Goal: Information Seeking & Learning: Learn about a topic

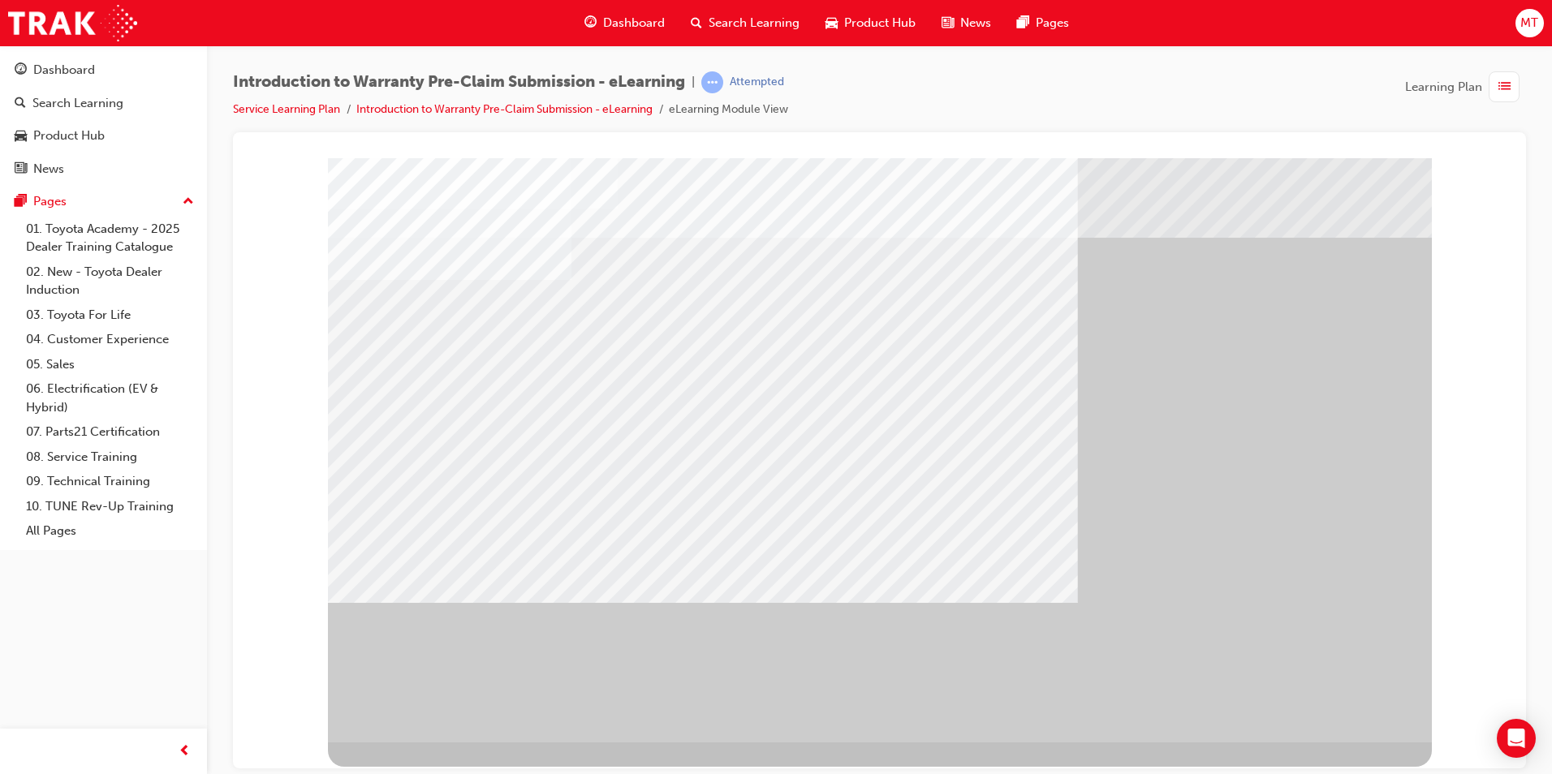
click at [1347, 722] on div "" at bounding box center [880, 449] width 1104 height 584
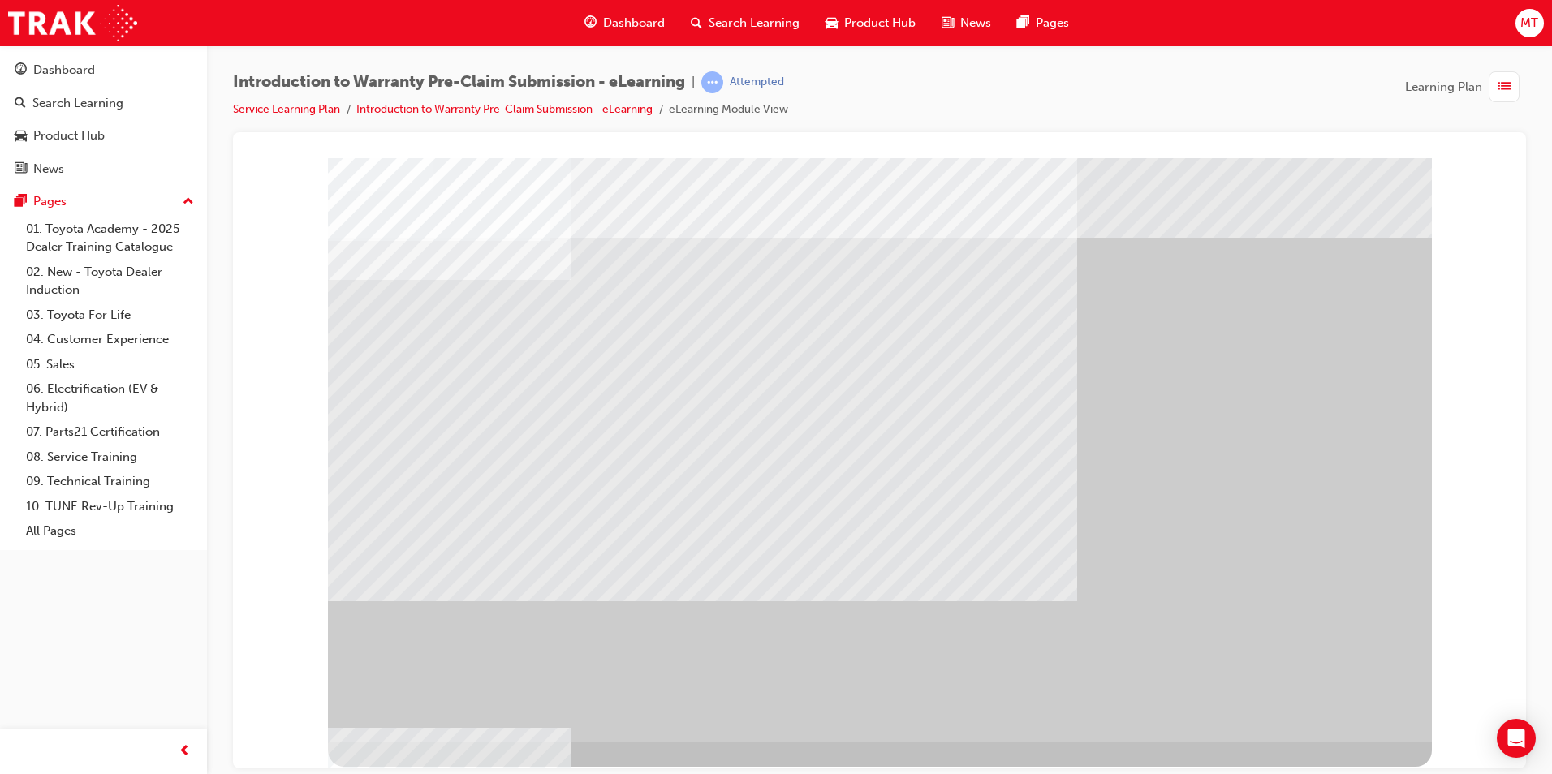
drag, startPoint x: 584, startPoint y: 334, endPoint x: 571, endPoint y: 306, distance: 30.5
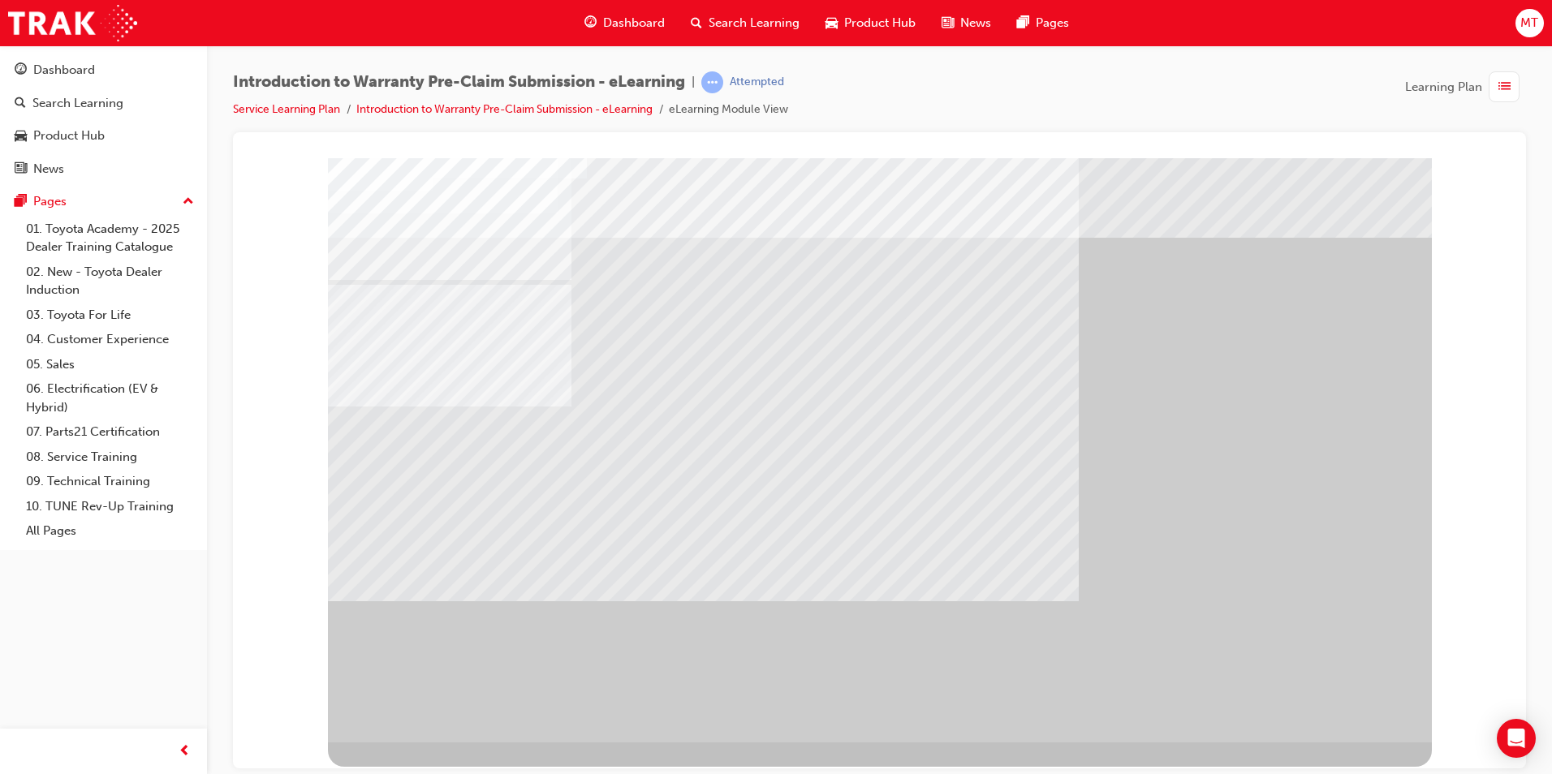
click at [1424, 612] on div "" at bounding box center [880, 449] width 1104 height 584
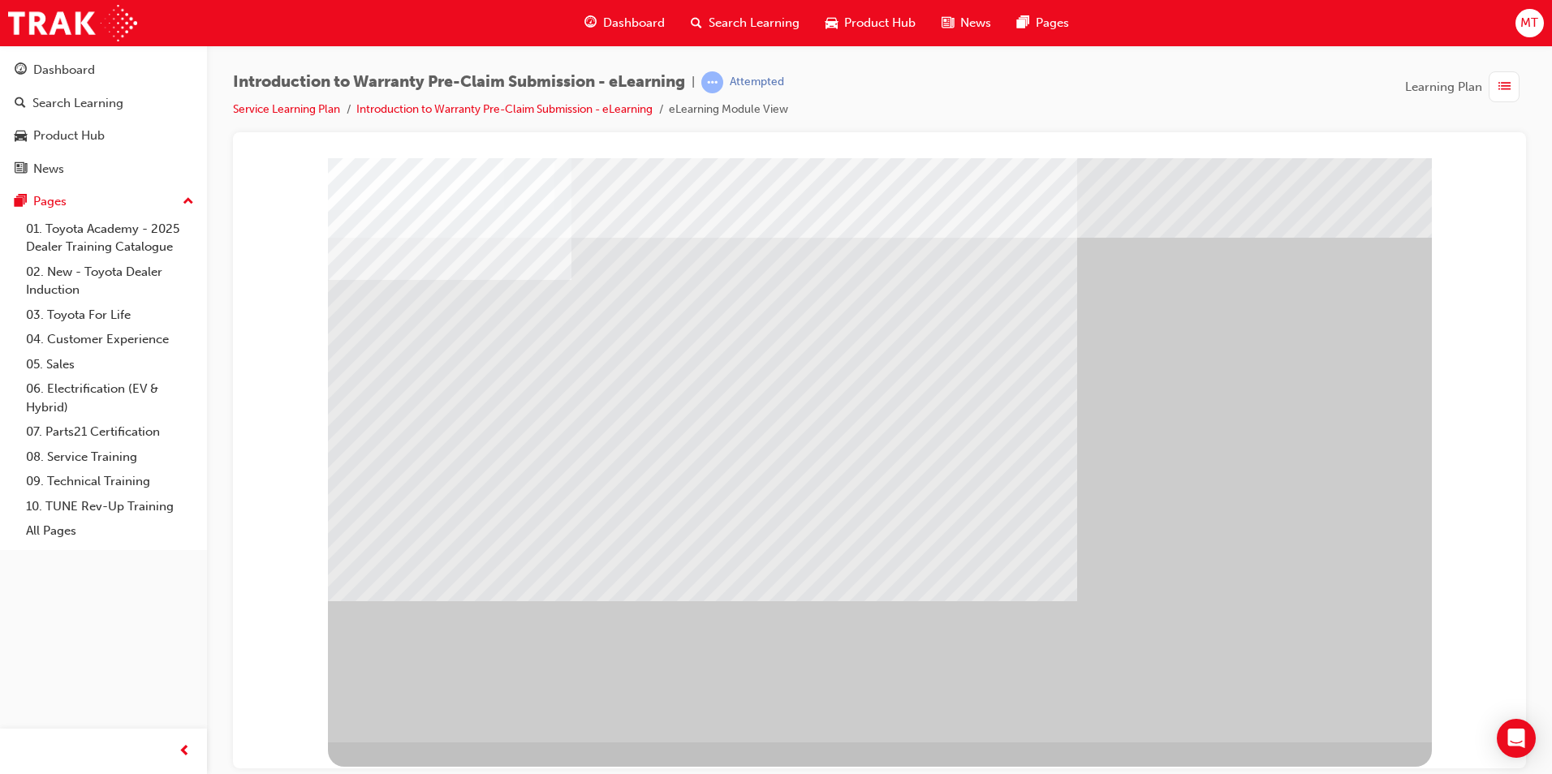
drag, startPoint x: 783, startPoint y: 361, endPoint x: 827, endPoint y: 387, distance: 51.7
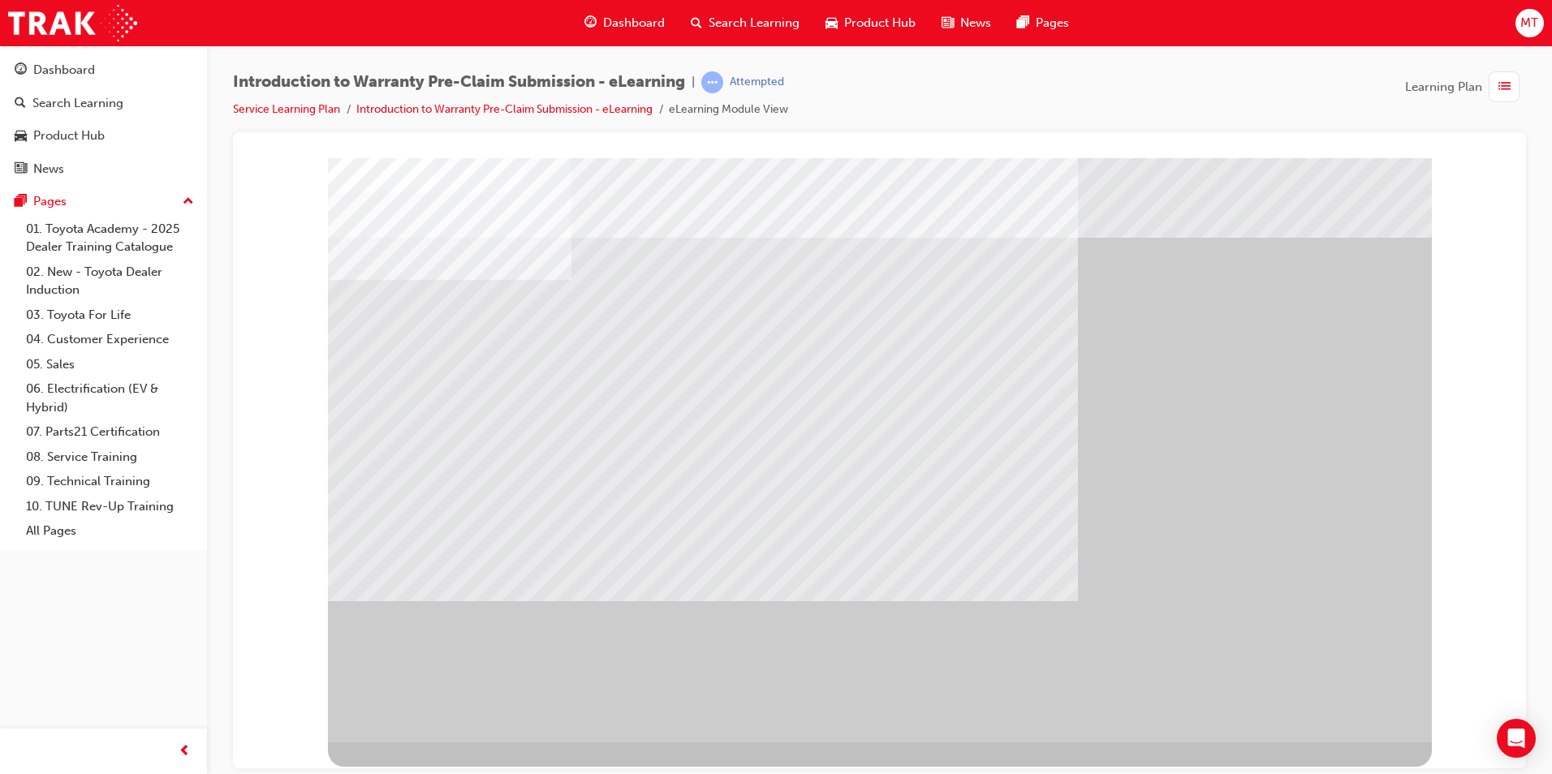
drag, startPoint x: 901, startPoint y: 425, endPoint x: 896, endPoint y: 394, distance: 31.2
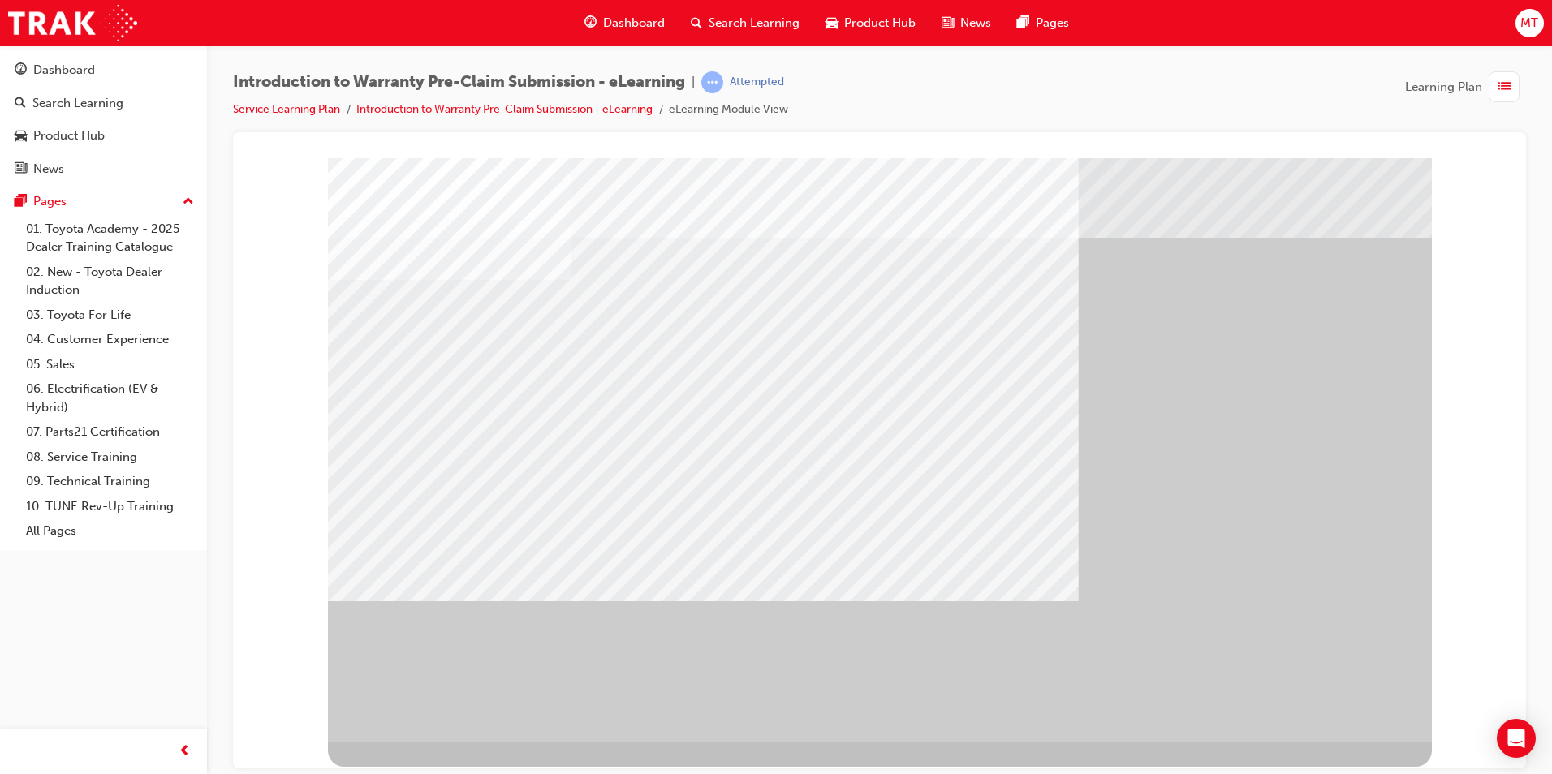
click at [1329, 686] on div "" at bounding box center [880, 449] width 1104 height 584
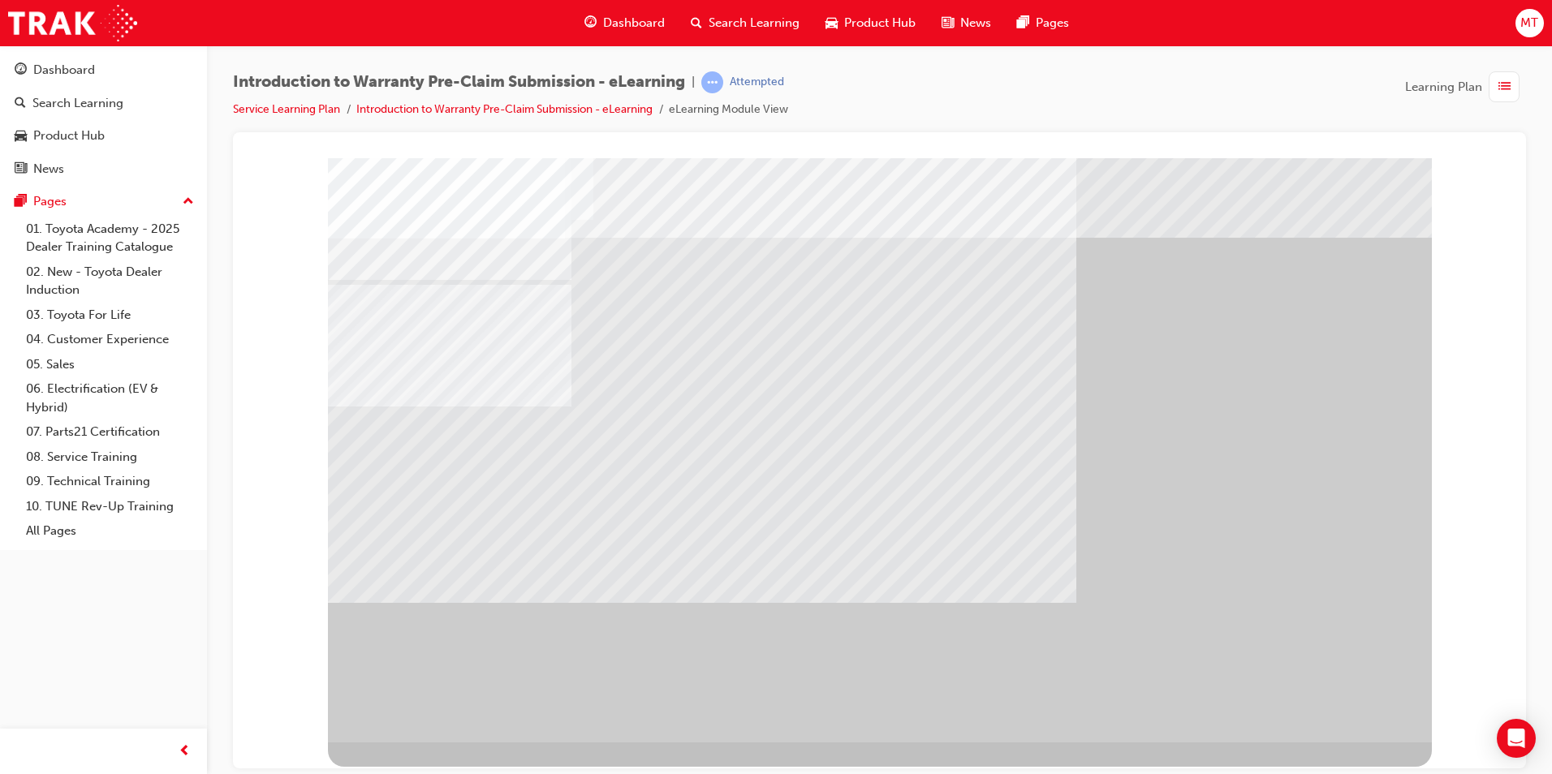
drag, startPoint x: 985, startPoint y: 649, endPoint x: 843, endPoint y: 643, distance: 142.2
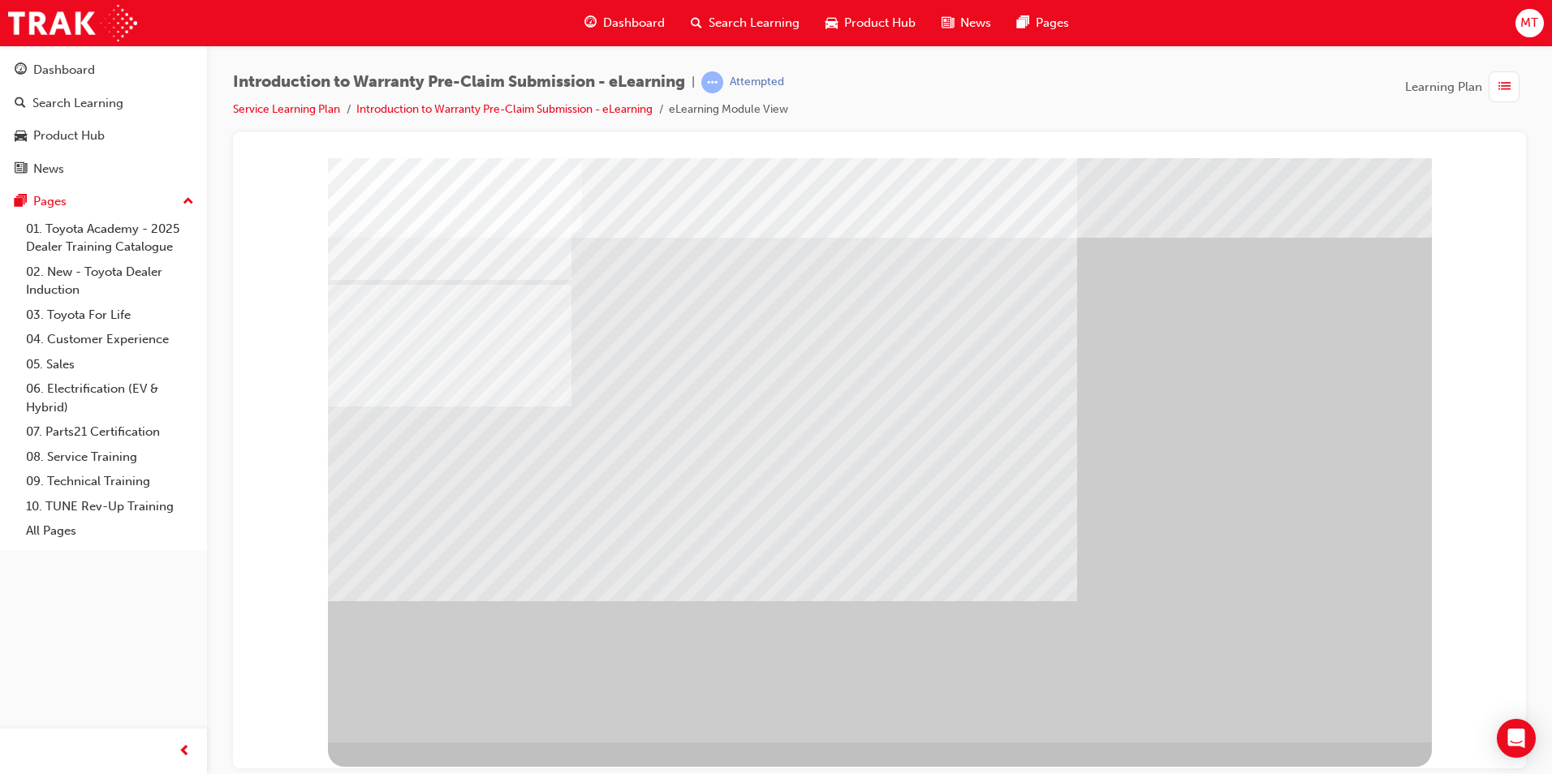
drag, startPoint x: 751, startPoint y: 230, endPoint x: 736, endPoint y: 302, distance: 73.7
click at [751, 742] on div "Pre-Claim" at bounding box center [880, 782] width 1104 height 80
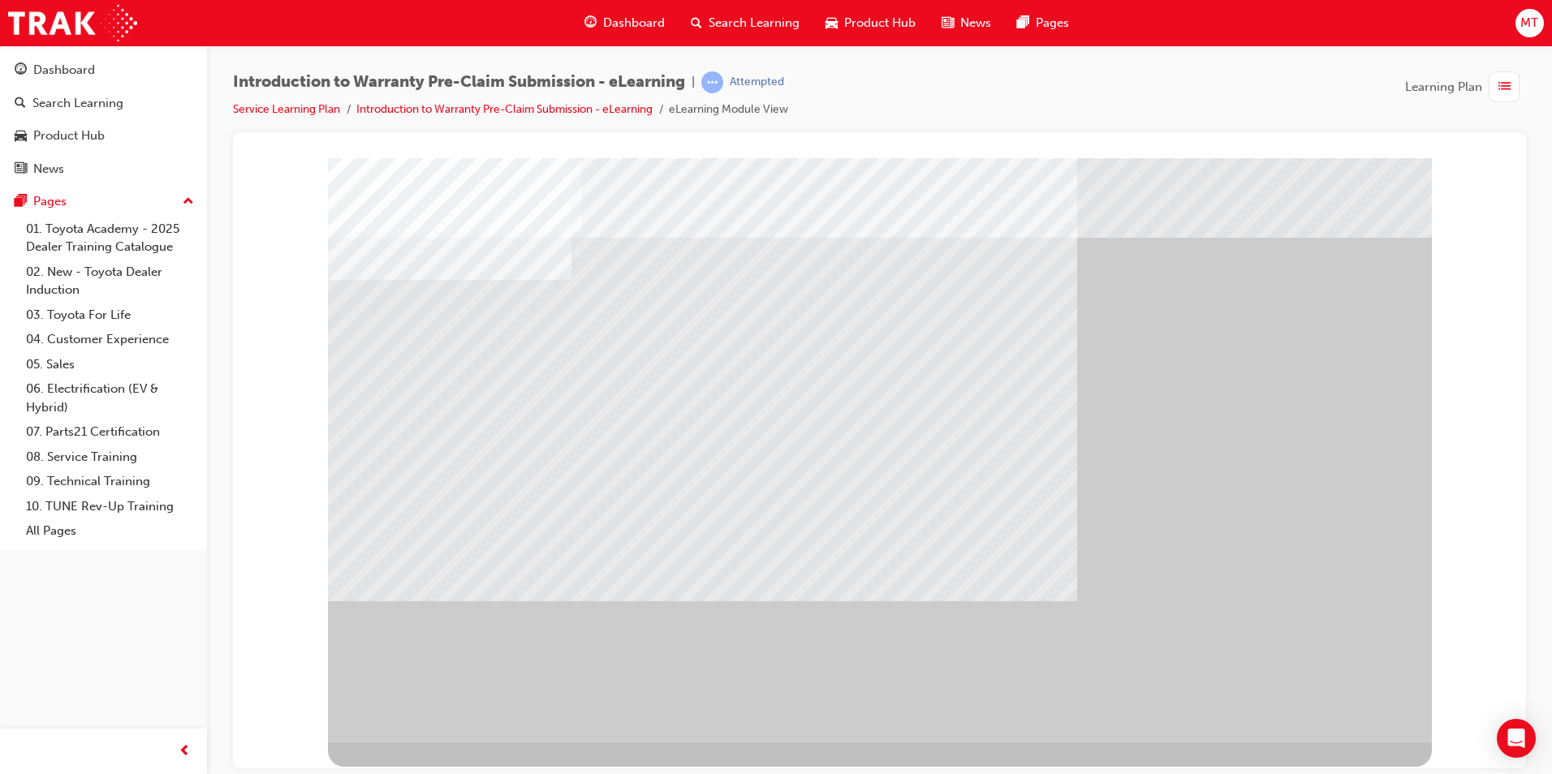
click at [1308, 385] on div "" at bounding box center [880, 449] width 1104 height 584
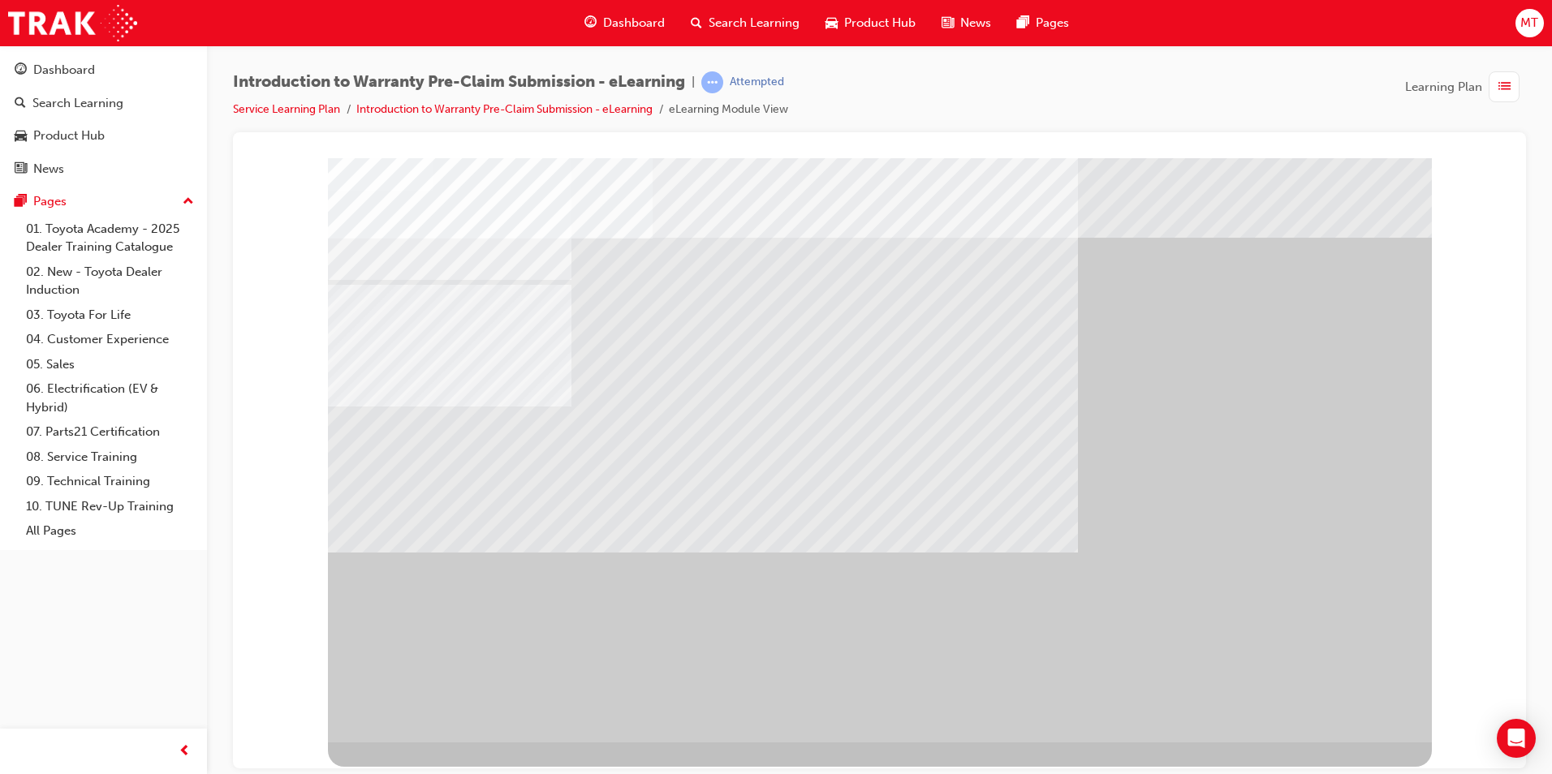
drag, startPoint x: 692, startPoint y: 267, endPoint x: 548, endPoint y: 252, distance: 145.3
drag, startPoint x: 537, startPoint y: 249, endPoint x: 601, endPoint y: 278, distance: 70.1
drag, startPoint x: 610, startPoint y: 281, endPoint x: 767, endPoint y: 295, distance: 158.1
